Goal: Task Accomplishment & Management: Complete application form

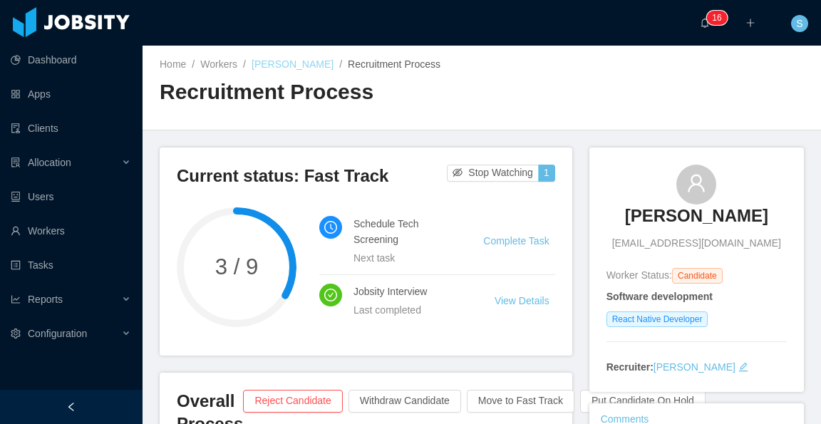
click at [334, 63] on link "[PERSON_NAME]" at bounding box center [293, 63] width 82 height 11
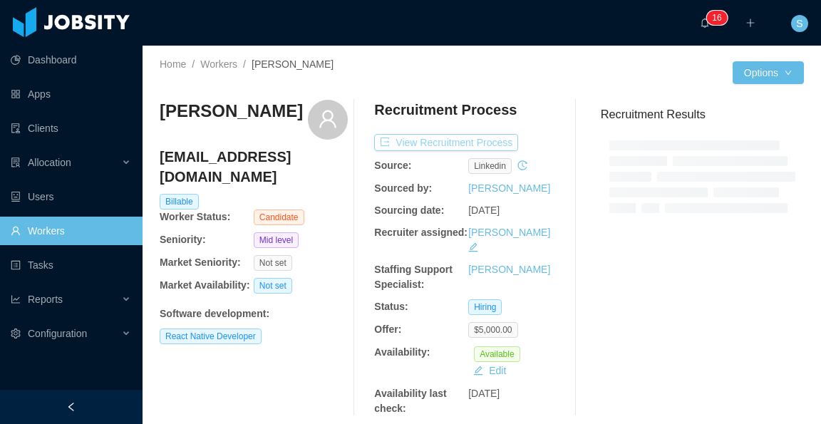
click at [473, 136] on button "View Recruitment Process" at bounding box center [446, 142] width 144 height 17
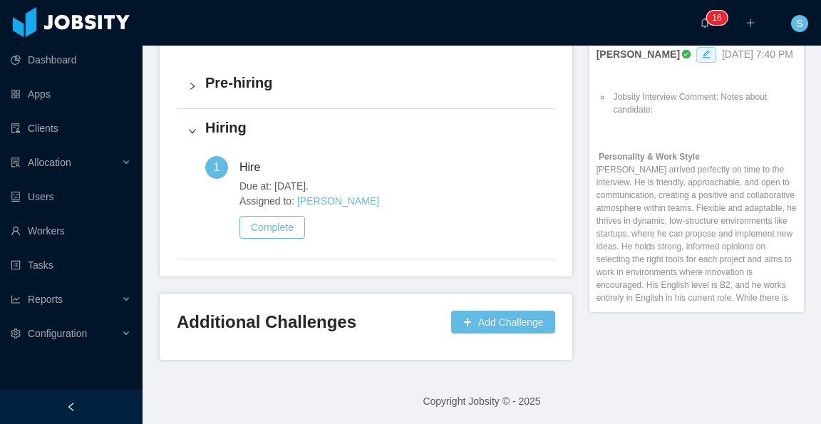
scroll to position [1212, 0]
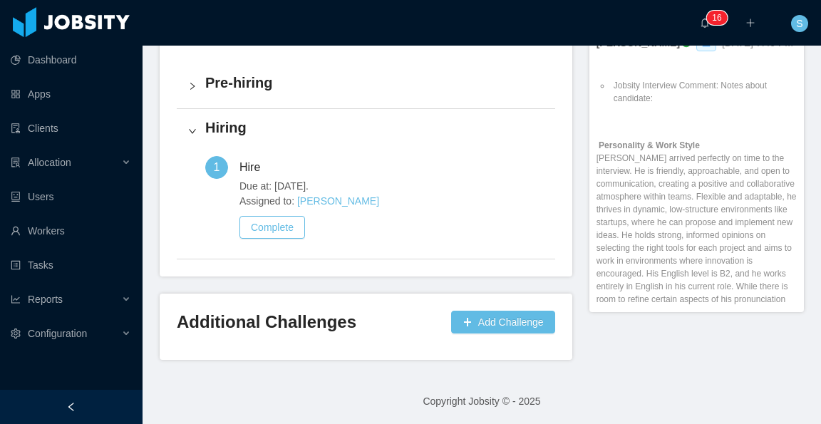
click at [702, 47] on icon "icon: edit" at bounding box center [706, 43] width 9 height 9
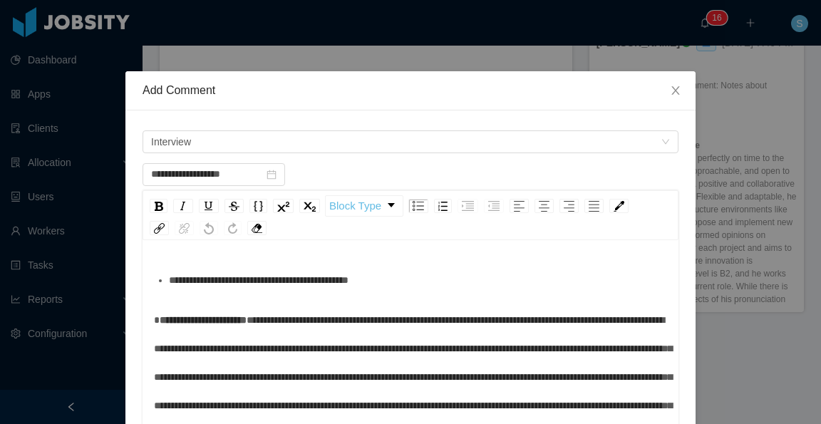
click at [405, 285] on div "**********" at bounding box center [418, 280] width 499 height 29
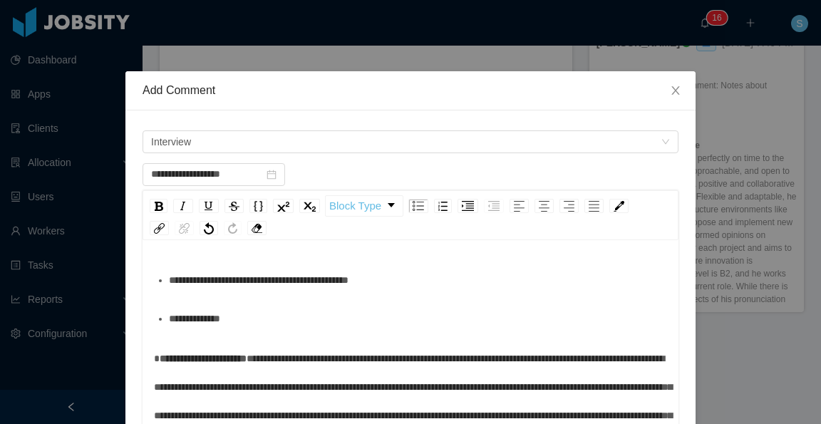
scroll to position [306, 0]
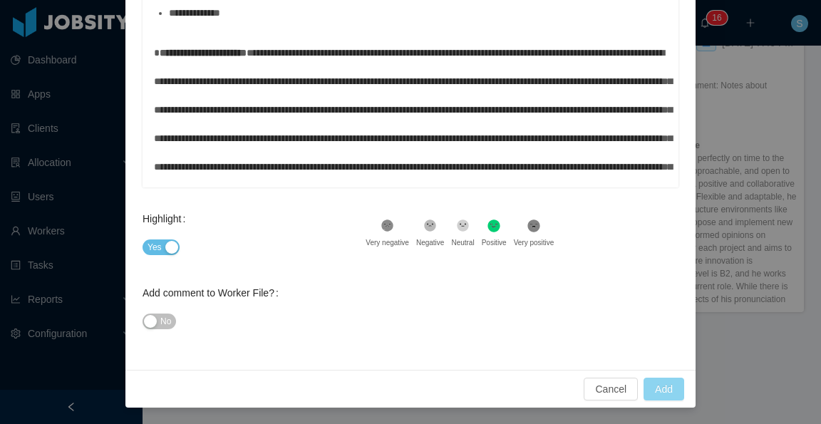
click at [664, 386] on button "Add" at bounding box center [664, 389] width 41 height 23
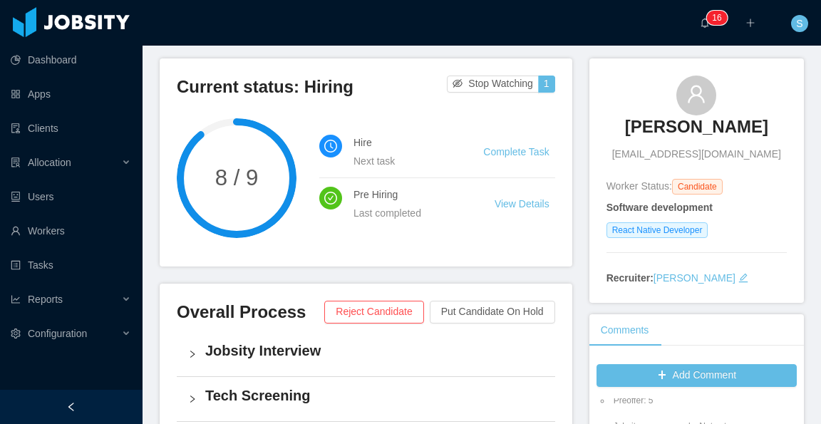
scroll to position [0, 0]
